Goal: Task Accomplishment & Management: Manage account settings

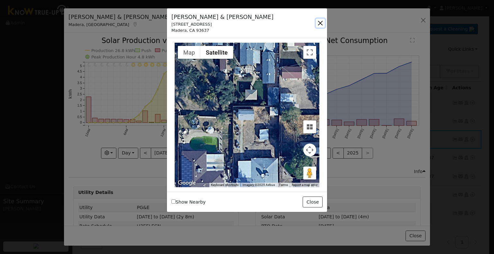
click at [319, 23] on button "button" at bounding box center [320, 23] width 9 height 9
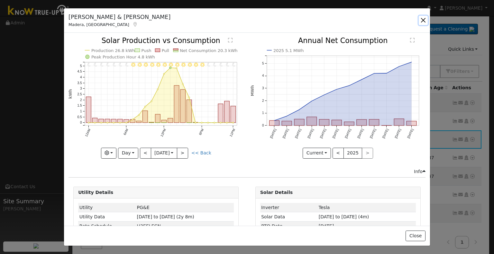
click at [422, 20] on button "button" at bounding box center [423, 20] width 9 height 9
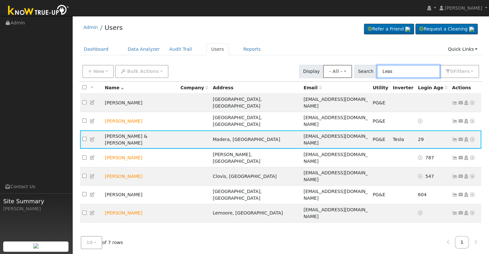
drag, startPoint x: 424, startPoint y: 70, endPoint x: 346, endPoint y: 67, distance: 77.9
click at [346, 67] on div "New Add User Quick Add Quick Connect Quick Convert Lead Bulk Actions Send Email…" at bounding box center [280, 70] width 399 height 15
paste input "[PERSON_NAME] and [PERSON_NAME]"
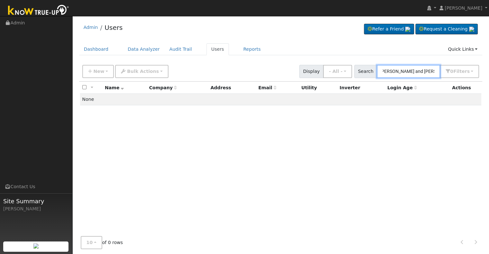
click at [426, 71] on input "[PERSON_NAME] and [PERSON_NAME]" at bounding box center [408, 71] width 63 height 13
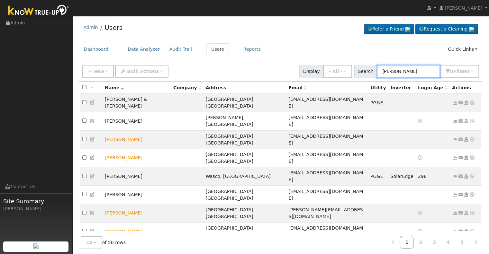
drag, startPoint x: 408, startPoint y: 69, endPoint x: 371, endPoint y: 72, distance: 37.7
click at [371, 72] on div "Search [PERSON_NAME] 0 Filter s Role Show - All - Show Leads Admin Billing Admi…" at bounding box center [416, 71] width 125 height 13
paste input "[PERSON_NAME]"
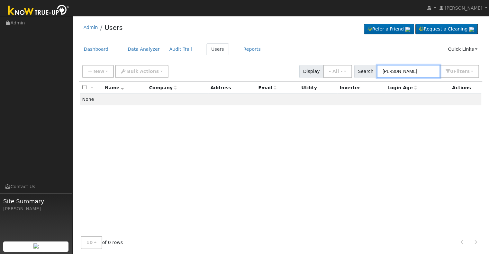
click at [386, 68] on input "[PERSON_NAME]" at bounding box center [408, 71] width 63 height 13
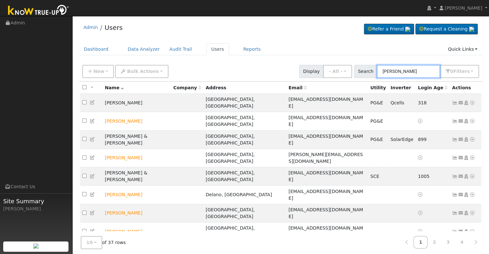
paste input ", MartinMunoz"
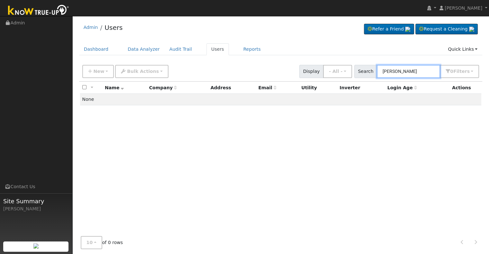
click at [403, 72] on input "[PERSON_NAME]" at bounding box center [408, 71] width 63 height 13
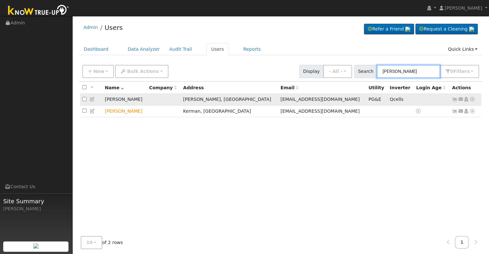
type input "[PERSON_NAME]"
click at [453, 99] on icon at bounding box center [455, 99] width 6 height 5
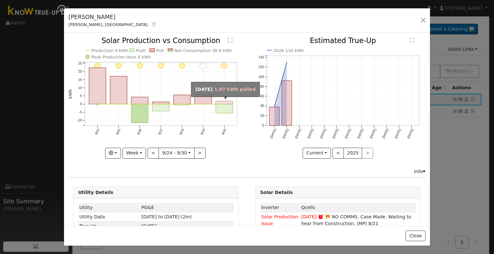
click at [220, 101] on rect "onclick=""" at bounding box center [224, 102] width 17 height 3
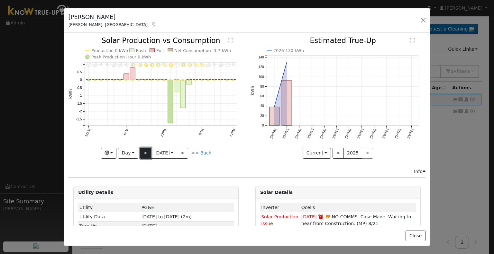
click at [142, 153] on button "<" at bounding box center [145, 153] width 11 height 11
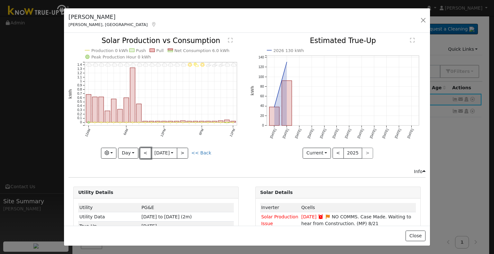
click at [142, 153] on button "<" at bounding box center [145, 153] width 11 height 11
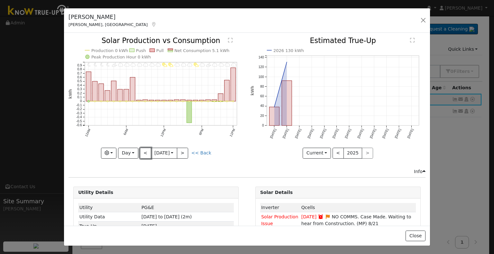
click at [142, 153] on button "<" at bounding box center [145, 153] width 11 height 11
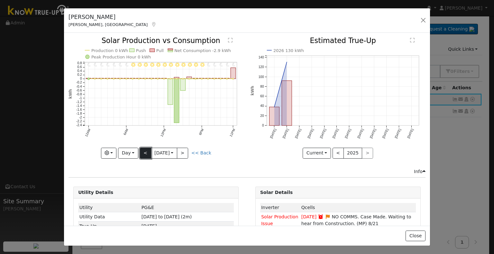
click at [142, 151] on button "<" at bounding box center [145, 153] width 11 height 11
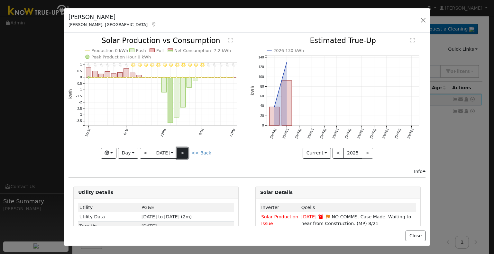
click at [181, 148] on button ">" at bounding box center [182, 153] width 11 height 11
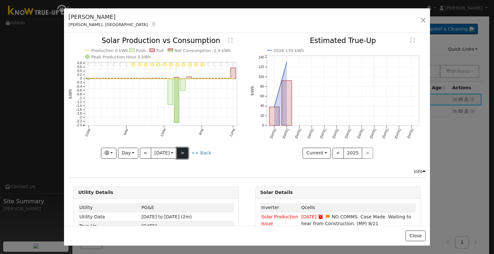
click at [181, 148] on button ">" at bounding box center [182, 153] width 11 height 11
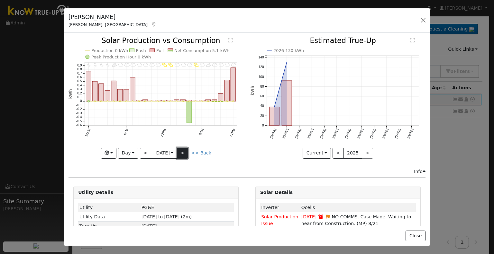
click at [181, 148] on button ">" at bounding box center [182, 153] width 11 height 11
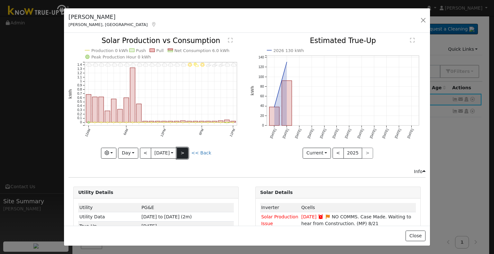
click at [181, 148] on button ">" at bounding box center [182, 153] width 11 height 11
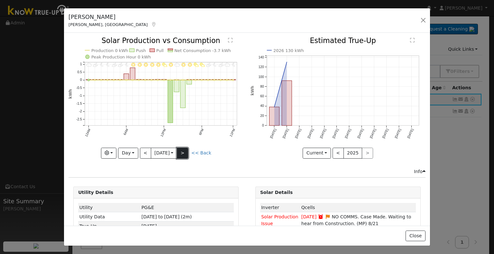
click at [181, 148] on button ">" at bounding box center [182, 153] width 11 height 11
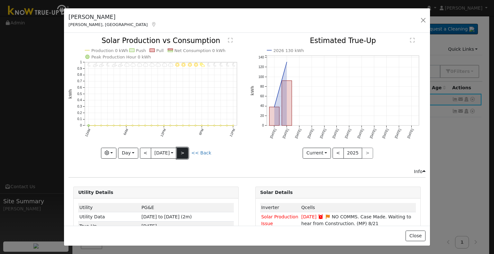
click at [181, 148] on button ">" at bounding box center [182, 153] width 11 height 11
type input "[DATE]"
click at [423, 19] on button "button" at bounding box center [423, 20] width 9 height 9
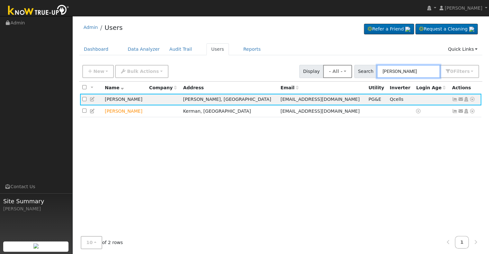
drag, startPoint x: 418, startPoint y: 69, endPoint x: 352, endPoint y: 73, distance: 65.7
click at [352, 73] on div "New Add User Quick Add Quick Connect Quick Convert Lead Bulk Actions Send Email…" at bounding box center [280, 70] width 399 height 15
paste input "[PERSON_NAME]"
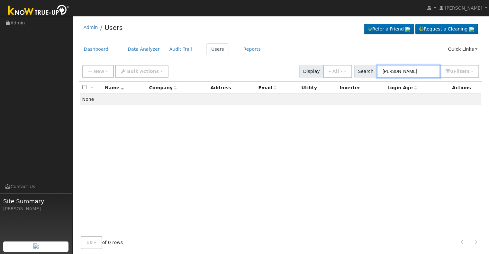
click at [405, 71] on input "[PERSON_NAME]" at bounding box center [408, 71] width 63 height 13
click at [410, 71] on input "[PERSON_NAME] [PERSON_NAME]" at bounding box center [408, 71] width 63 height 13
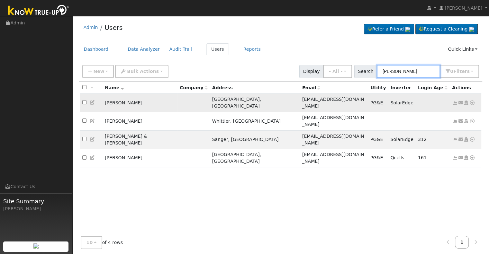
type input "[PERSON_NAME]"
click at [453, 101] on icon at bounding box center [455, 103] width 6 height 5
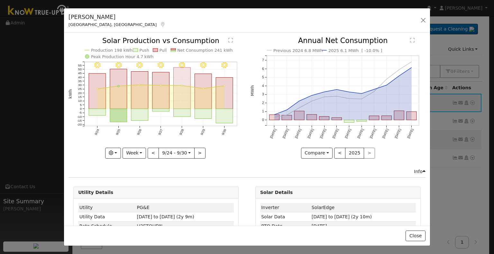
click at [183, 90] on rect "onclick=""" at bounding box center [182, 88] width 17 height 41
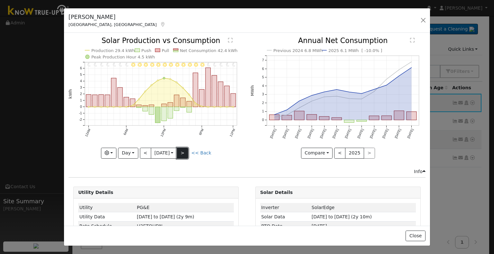
click at [186, 152] on button ">" at bounding box center [182, 153] width 11 height 11
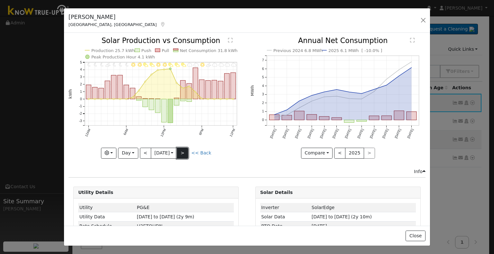
click at [186, 152] on button ">" at bounding box center [182, 153] width 11 height 11
type input "[DATE]"
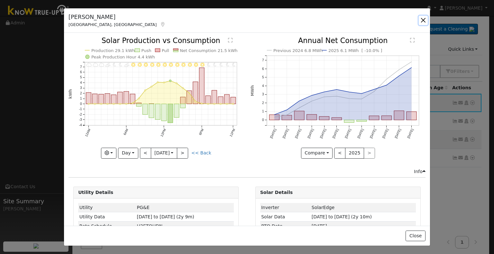
click at [425, 18] on button "button" at bounding box center [423, 20] width 9 height 9
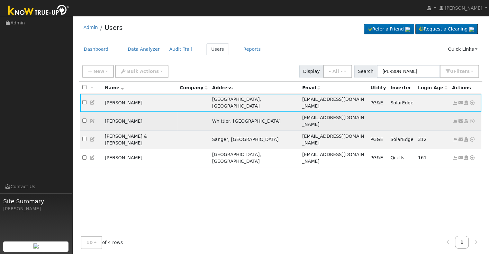
click at [453, 119] on icon at bounding box center [455, 121] width 6 height 5
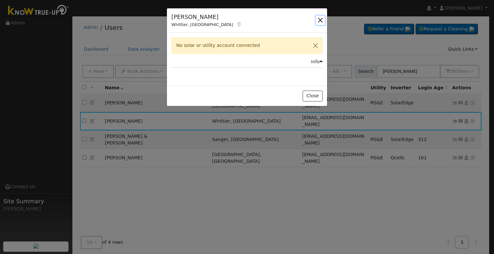
click at [321, 20] on button "button" at bounding box center [320, 20] width 9 height 9
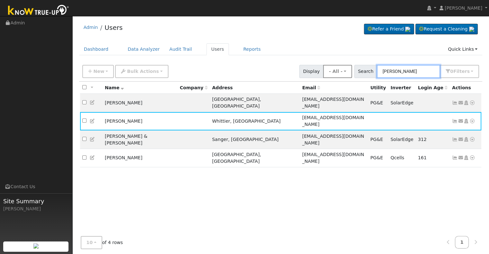
drag, startPoint x: 413, startPoint y: 69, endPoint x: 343, endPoint y: 71, distance: 69.8
click at [343, 71] on div "New Add User Quick Add Quick Connect Quick Convert Lead Bulk Actions Send Email…" at bounding box center [280, 70] width 399 height 15
paste input "ach, [PERSON_NAME] & [PERSON_NAME]"
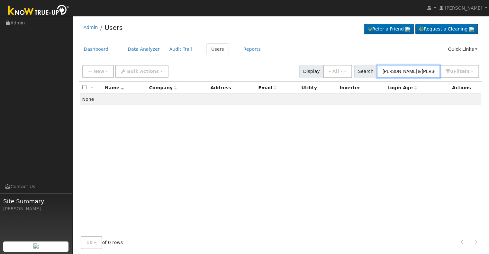
drag, startPoint x: 417, startPoint y: 69, endPoint x: 371, endPoint y: 73, distance: 46.6
click at [371, 73] on div "Search [PERSON_NAME] & [PERSON_NAME] 0 Filter s Role Show - All - Show Leads Ad…" at bounding box center [416, 71] width 125 height 13
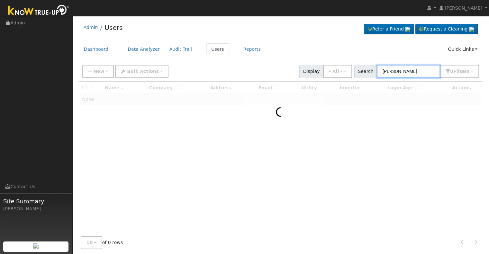
click at [413, 71] on input "[PERSON_NAME]" at bounding box center [408, 71] width 63 height 13
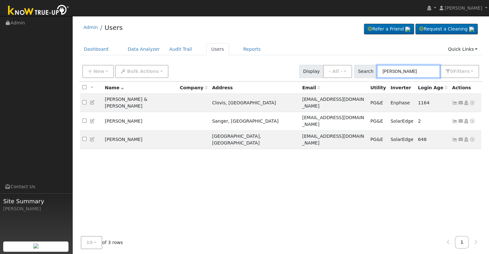
drag, startPoint x: 414, startPoint y: 70, endPoint x: 364, endPoint y: 69, distance: 49.9
click at [364, 69] on div "Search [PERSON_NAME] 0 Filter s Role Show - All - Show Leads Admin Billing Admi…" at bounding box center [416, 71] width 125 height 13
paste input "[PERSON_NAME]"
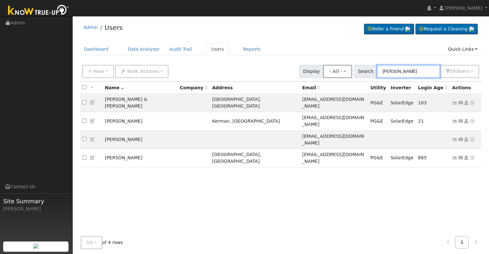
drag, startPoint x: 415, startPoint y: 74, endPoint x: 351, endPoint y: 65, distance: 64.4
click at [356, 70] on div "New Add User Quick Add Quick Connect Quick Convert Lead Bulk Actions Send Email…" at bounding box center [280, 70] width 399 height 15
paste input "[PERSON_NAME]"
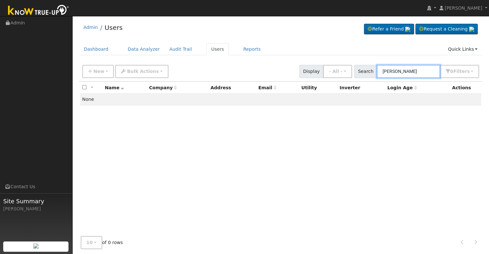
click at [402, 70] on input "[PERSON_NAME]" at bounding box center [408, 71] width 63 height 13
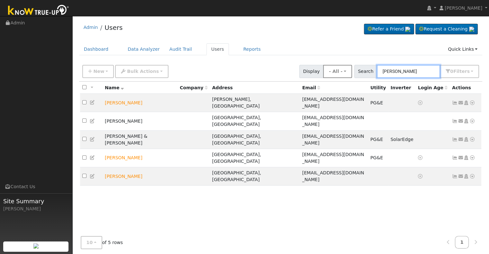
drag, startPoint x: 410, startPoint y: 70, endPoint x: 356, endPoint y: 74, distance: 53.6
click at [356, 74] on div "New Add User Quick Add Quick Connect Quick Convert Lead Bulk Actions Send Email…" at bounding box center [280, 70] width 399 height 15
paste input "[PERSON_NAME]"
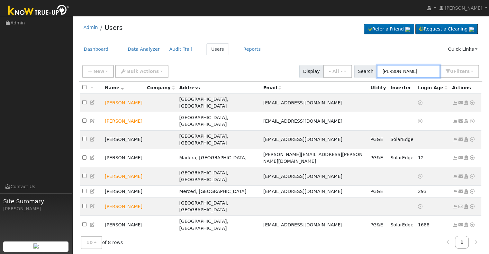
type input "[PERSON_NAME]"
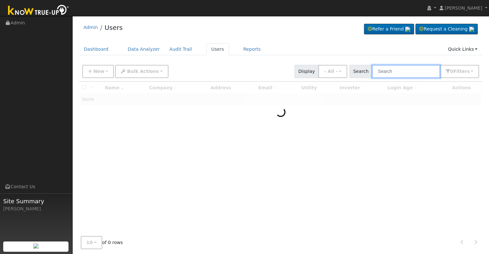
click at [401, 70] on input "text" at bounding box center [406, 71] width 68 height 13
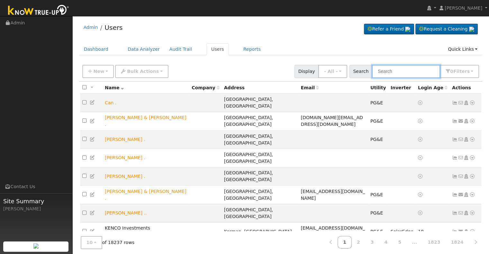
paste input "4433 Gila Avenue"
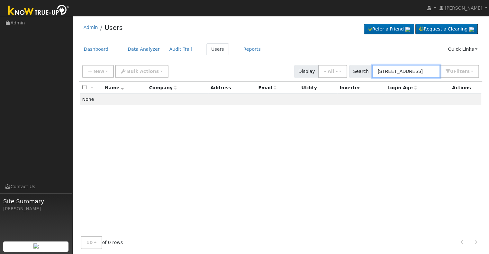
drag, startPoint x: 426, startPoint y: 68, endPoint x: 361, endPoint y: 69, distance: 64.3
click at [361, 69] on div "Search 4433 Gila Avenue 0 Filter s Role Show - All - Show Leads Admin Billing A…" at bounding box center [415, 71] width 130 height 13
paste input "Armenta, Aul"
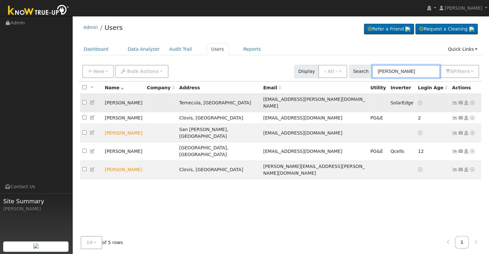
type input "Armenta"
click at [454, 101] on icon at bounding box center [455, 103] width 6 height 5
